Goal: Find specific page/section: Find specific page/section

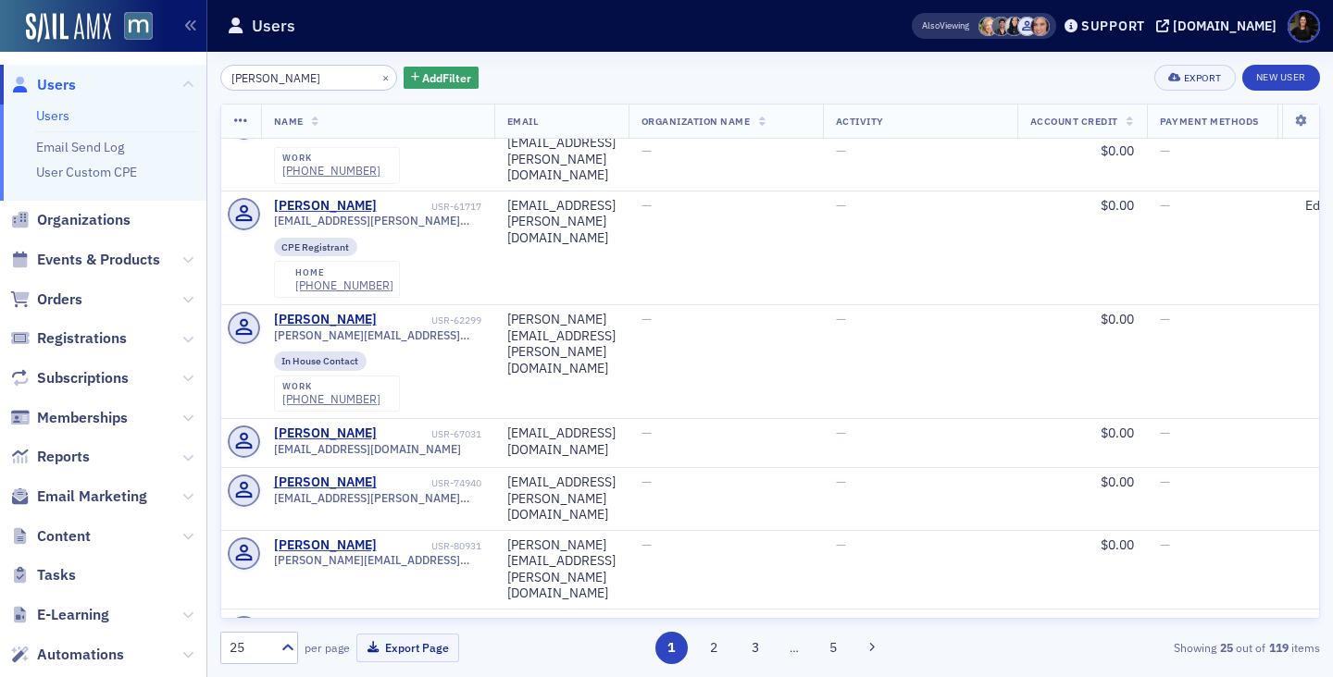
scroll to position [1178, 0]
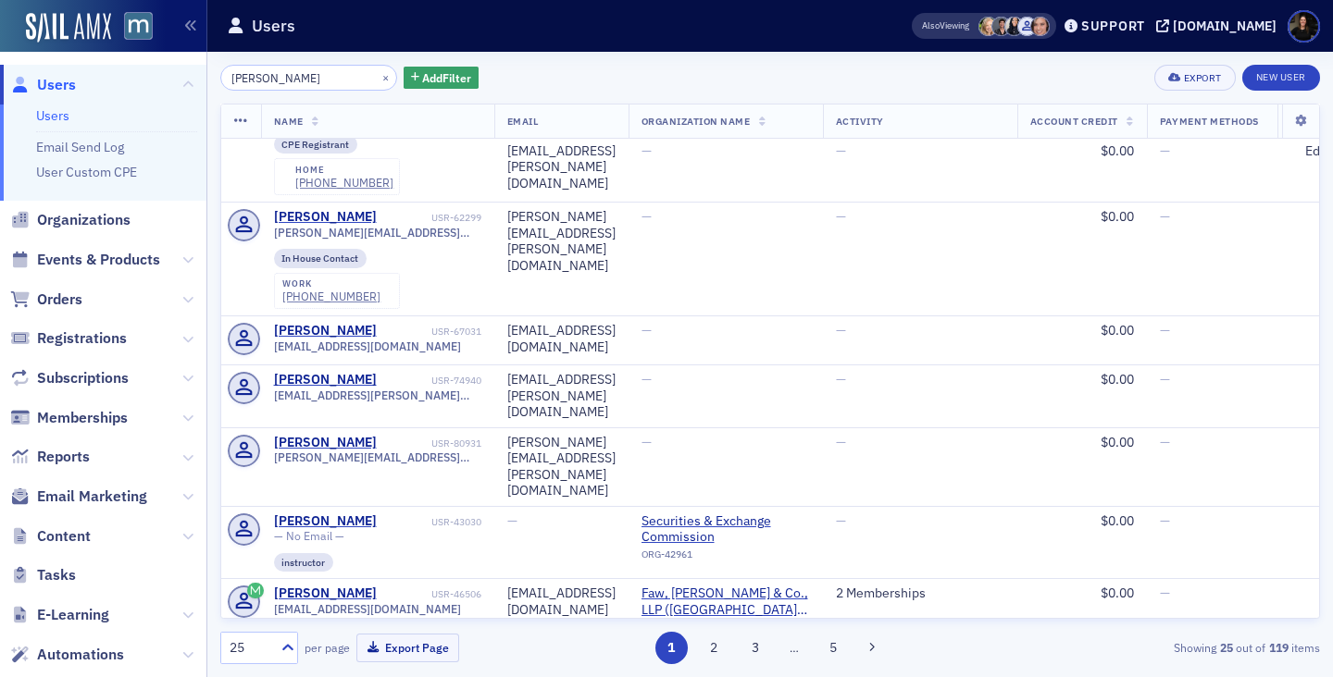
type input "[PERSON_NAME]"
